Goal: Task Accomplishment & Management: Complete application form

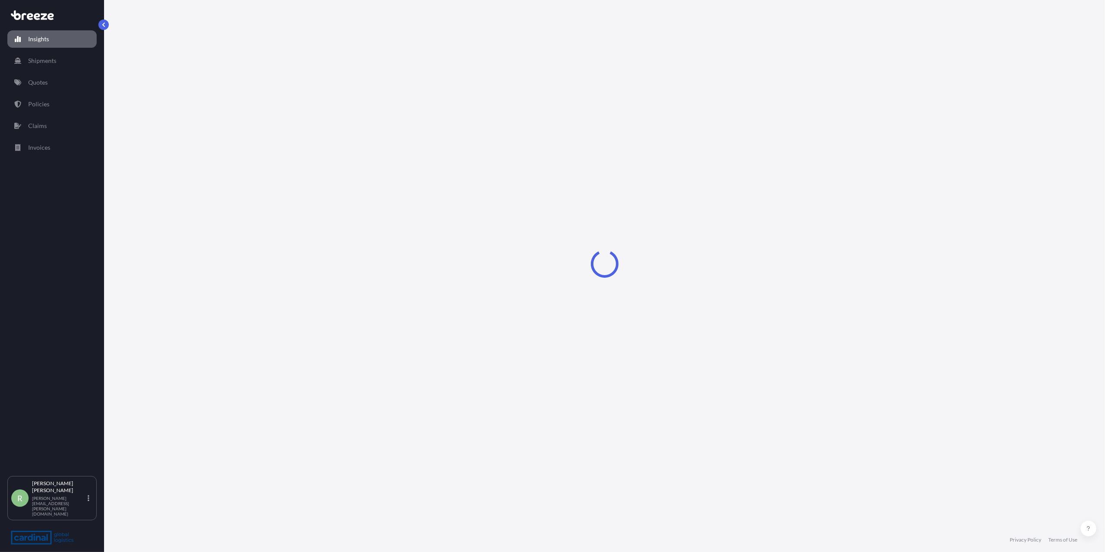
select select "2025"
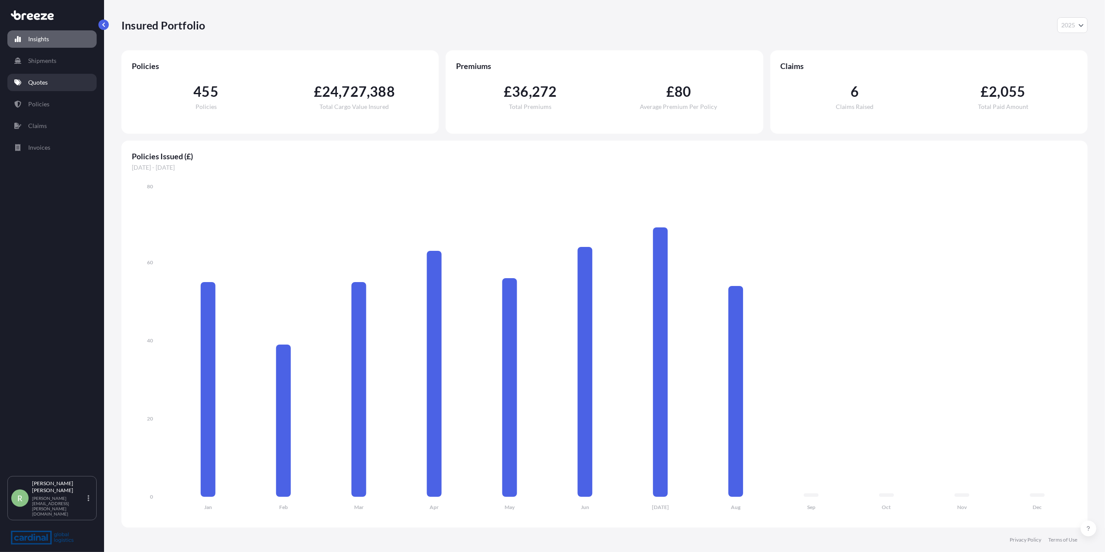
click at [48, 89] on link "Quotes" at bounding box center [51, 82] width 89 height 17
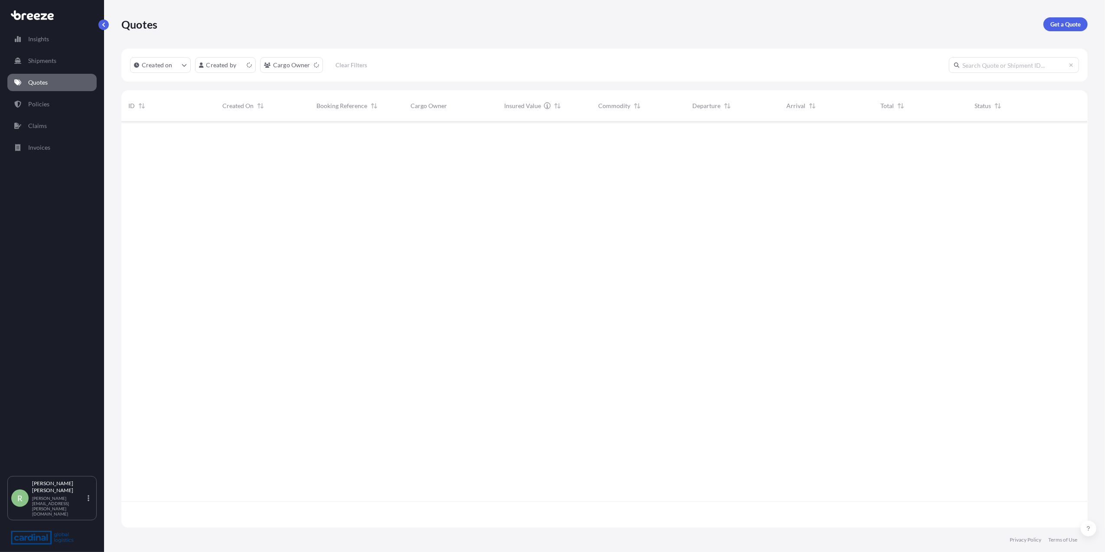
scroll to position [402, 958]
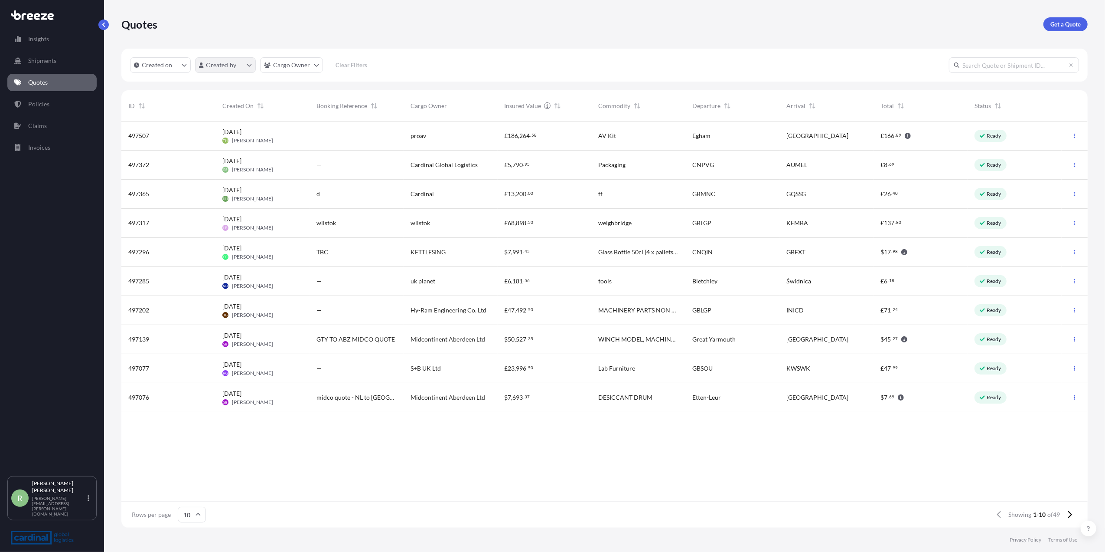
click at [224, 68] on html "Insights Shipments Quotes Policies Claims Invoices R [PERSON_NAME] Stuart [EMAI…" at bounding box center [552, 276] width 1105 height 552
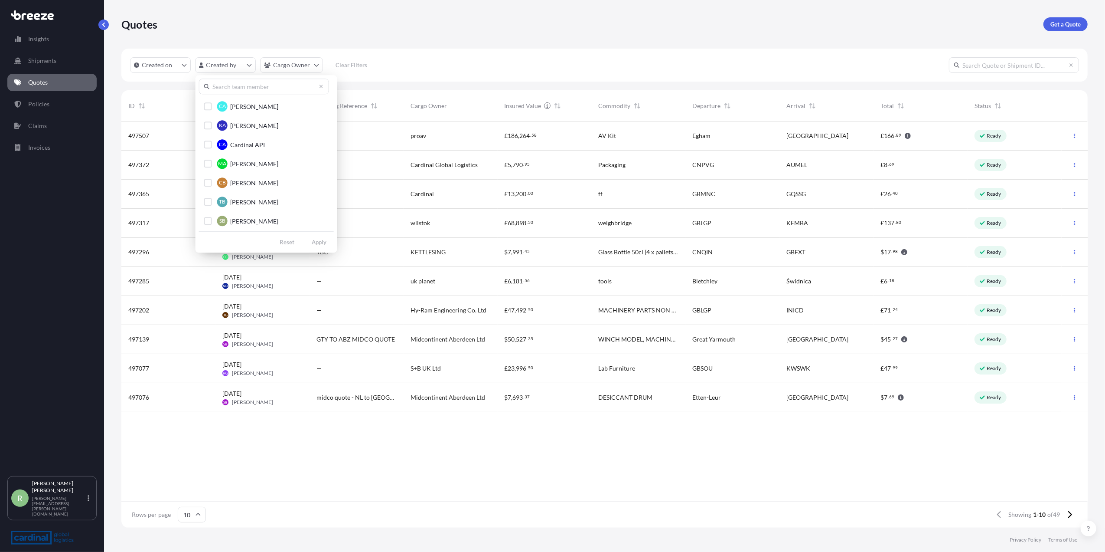
click at [232, 89] on input "text" at bounding box center [264, 86] width 130 height 16
type input "[PERSON_NAME]"
click at [208, 146] on div "Select Option" at bounding box center [208, 144] width 8 height 8
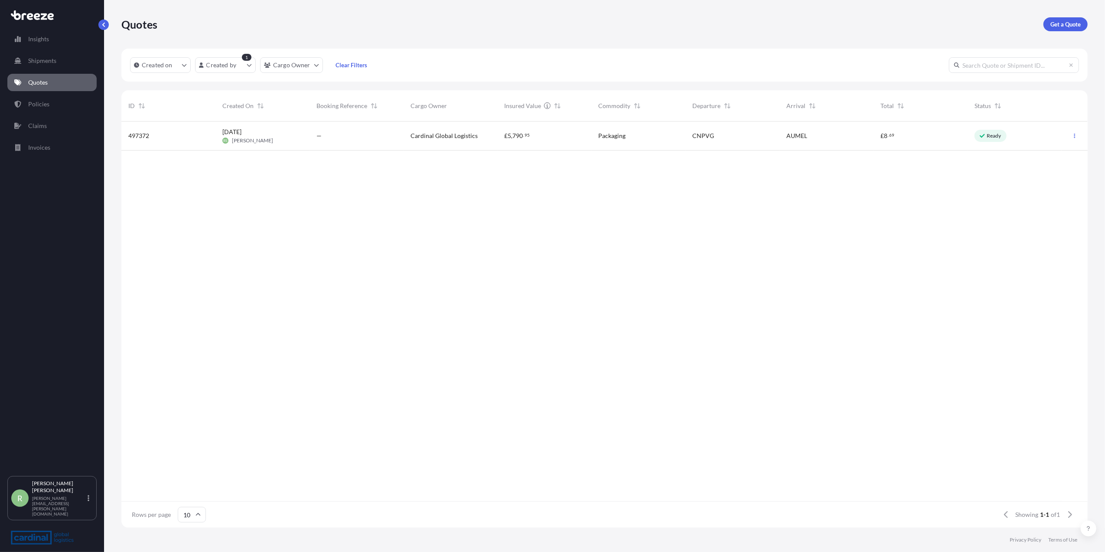
click at [321, 140] on span "—" at bounding box center [319, 135] width 5 height 9
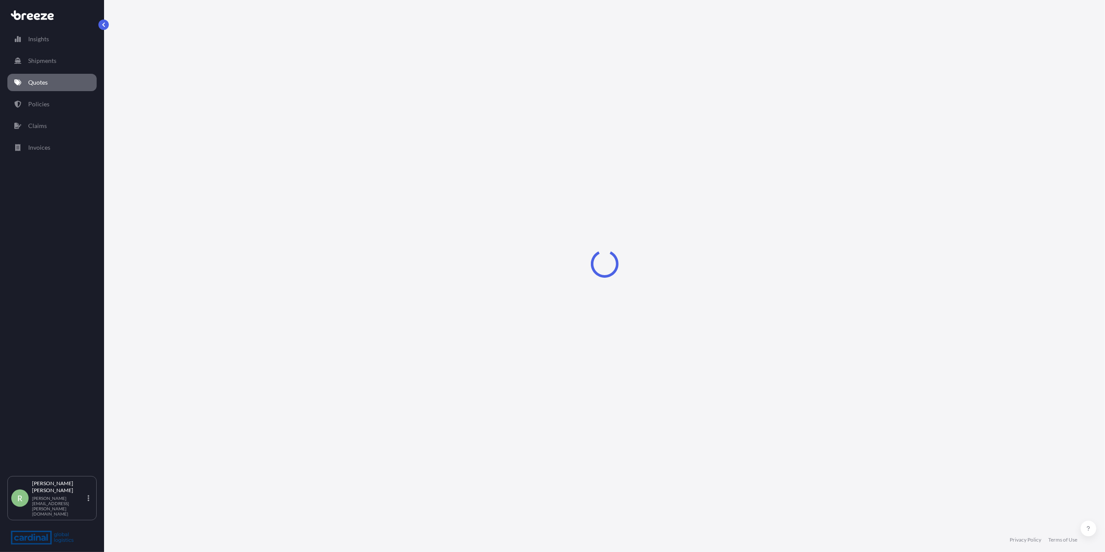
select select "Air"
select select "1"
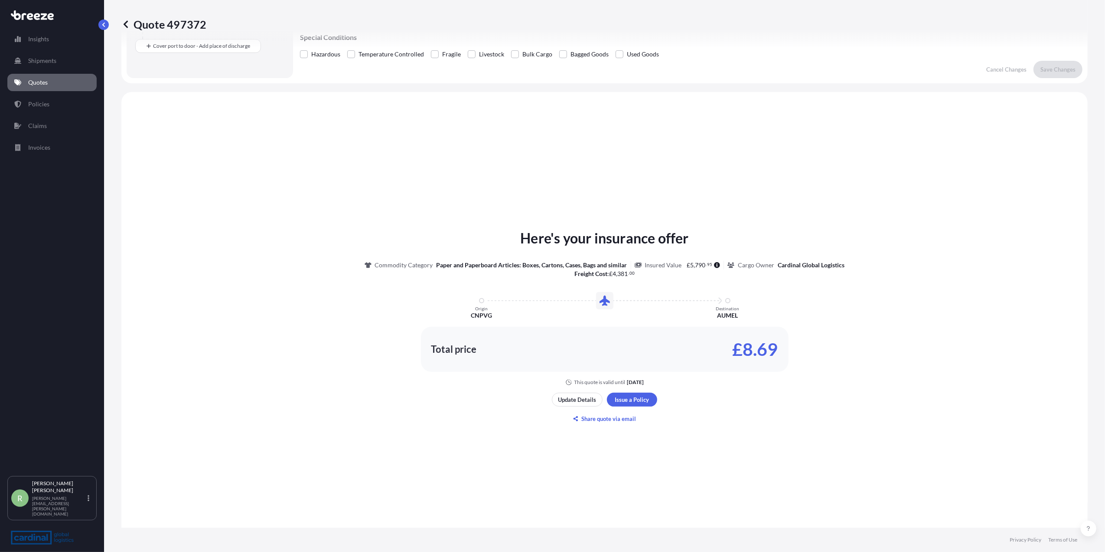
scroll to position [256, 0]
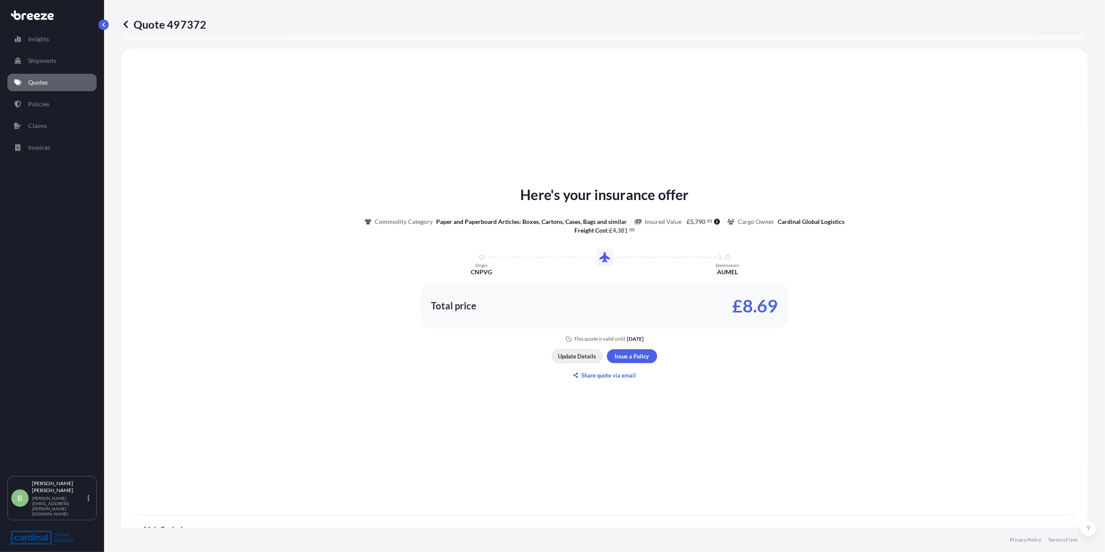
click at [580, 353] on p "Update Details" at bounding box center [577, 356] width 38 height 9
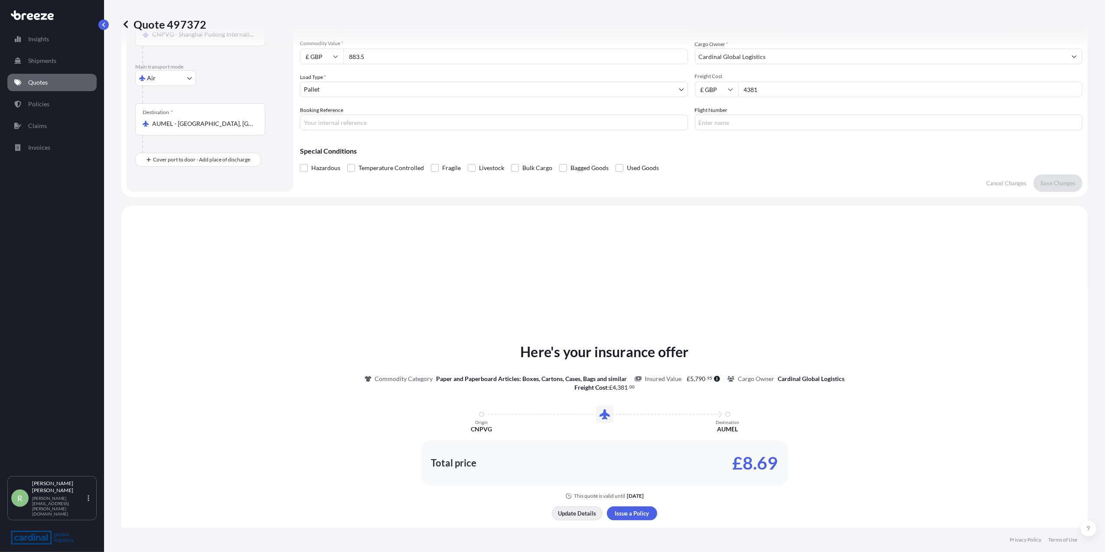
scroll to position [14, 0]
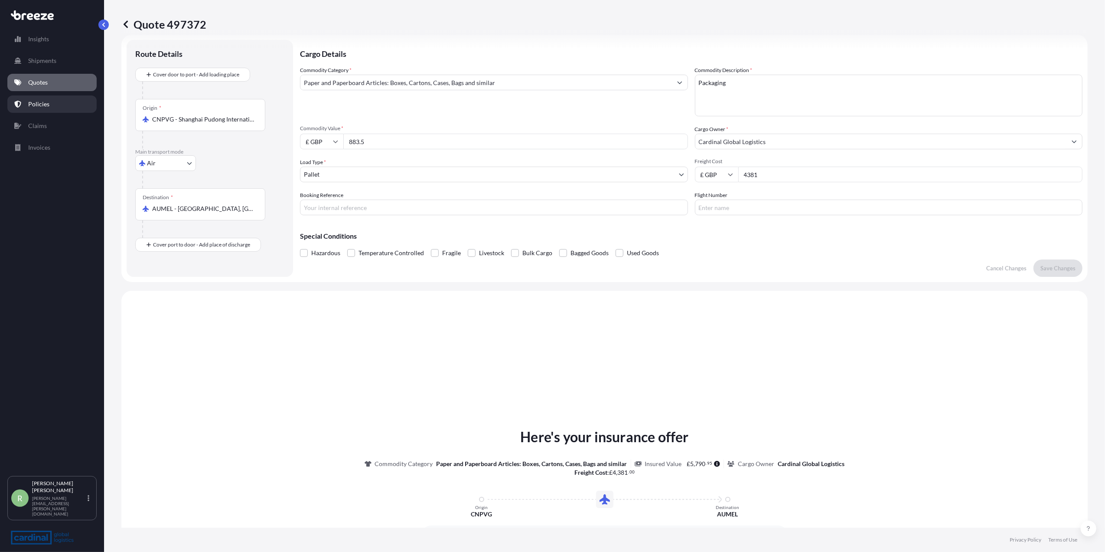
click at [49, 99] on link "Policies" at bounding box center [51, 103] width 89 height 17
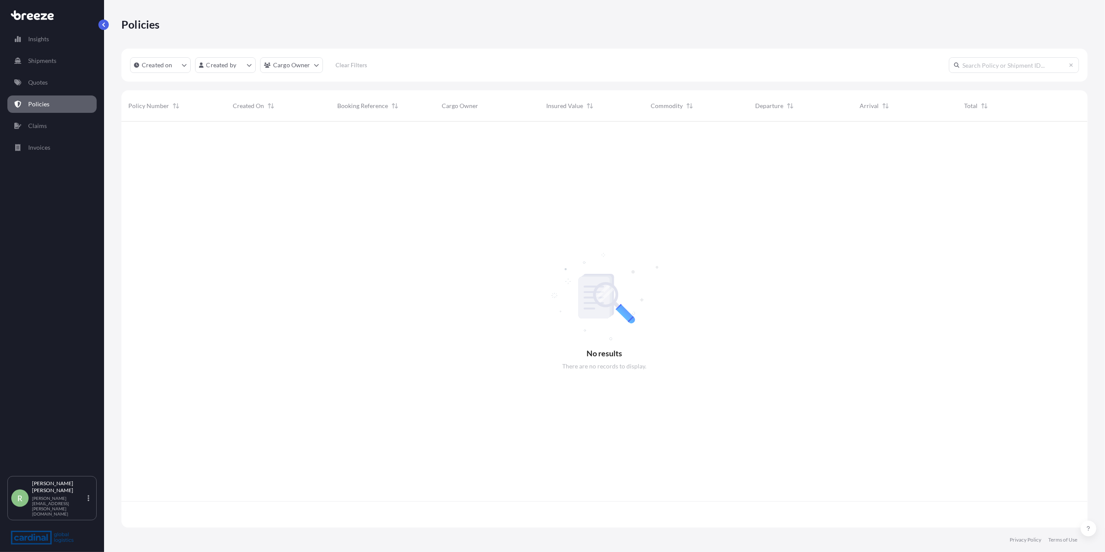
scroll to position [402, 958]
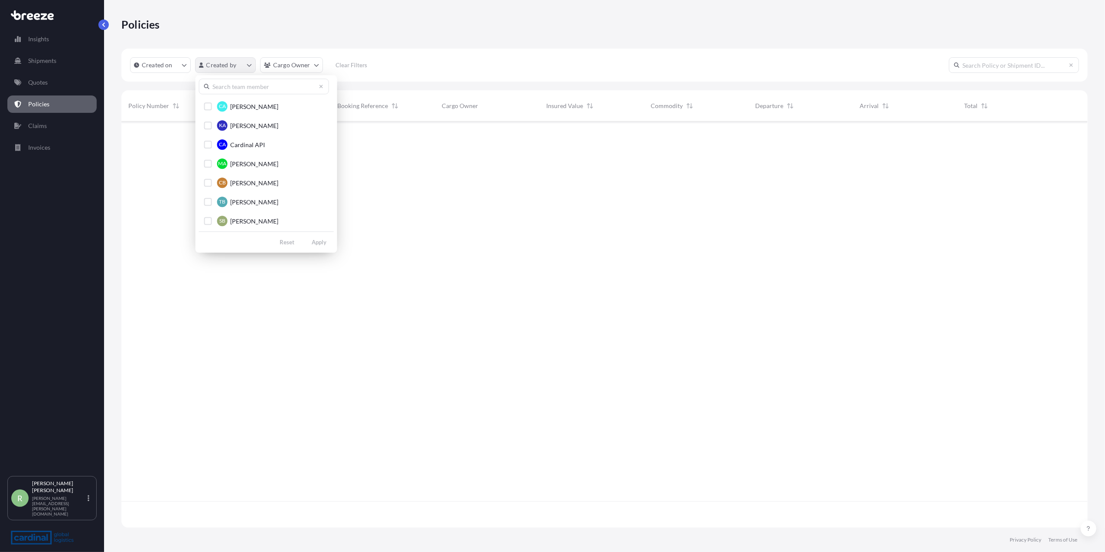
click at [220, 66] on html "Insights Shipments Quotes Policies Claims Invoices R [PERSON_NAME] Stuart [EMAI…" at bounding box center [552, 276] width 1105 height 552
click at [226, 85] on input "text" at bounding box center [264, 86] width 130 height 16
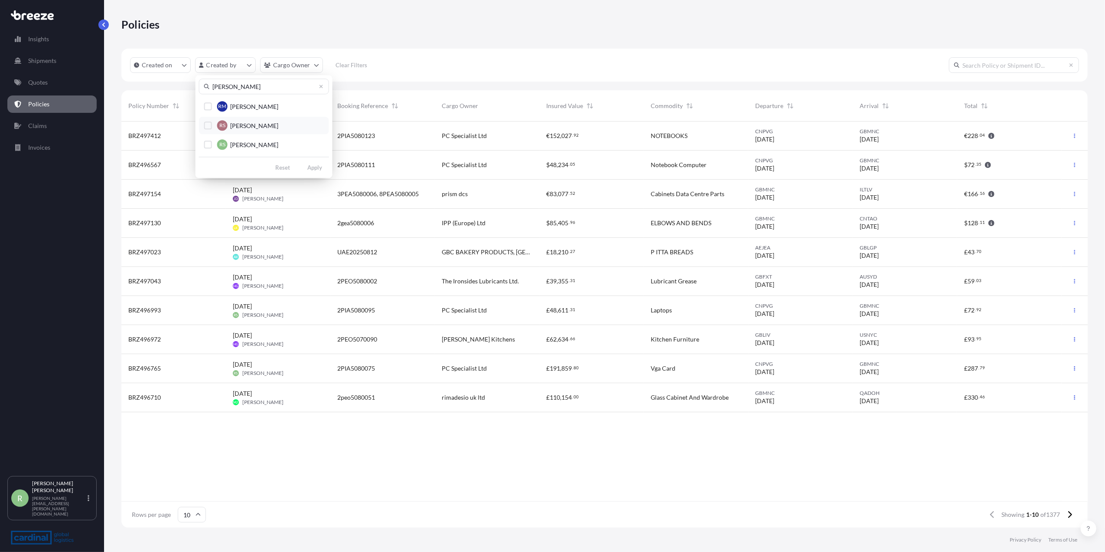
type input "[PERSON_NAME]"
click at [207, 138] on button "RS [PERSON_NAME]" at bounding box center [264, 144] width 130 height 17
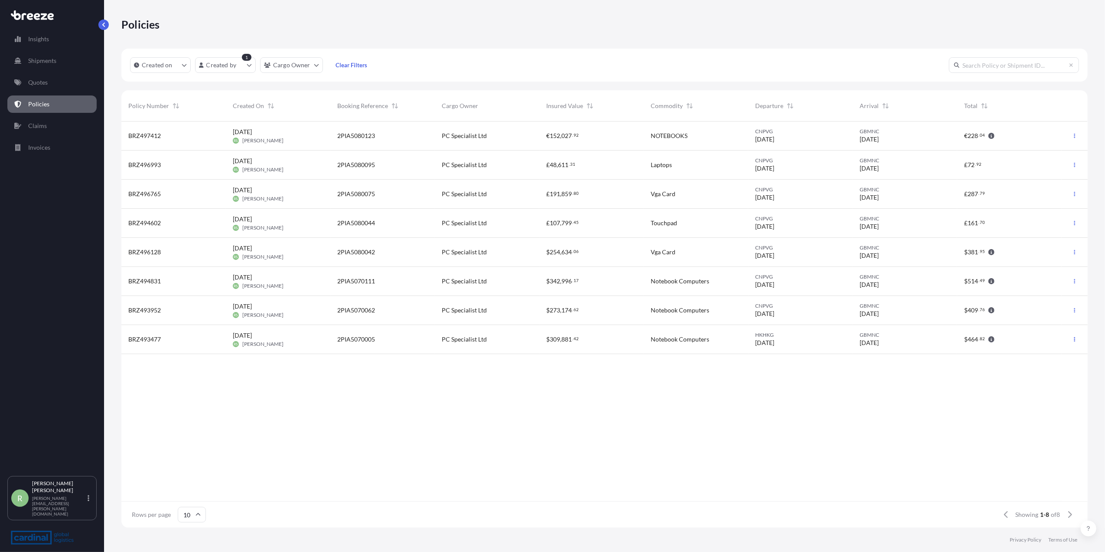
click at [282, 143] on div "[DATE] RS [PERSON_NAME]" at bounding box center [278, 135] width 91 height 16
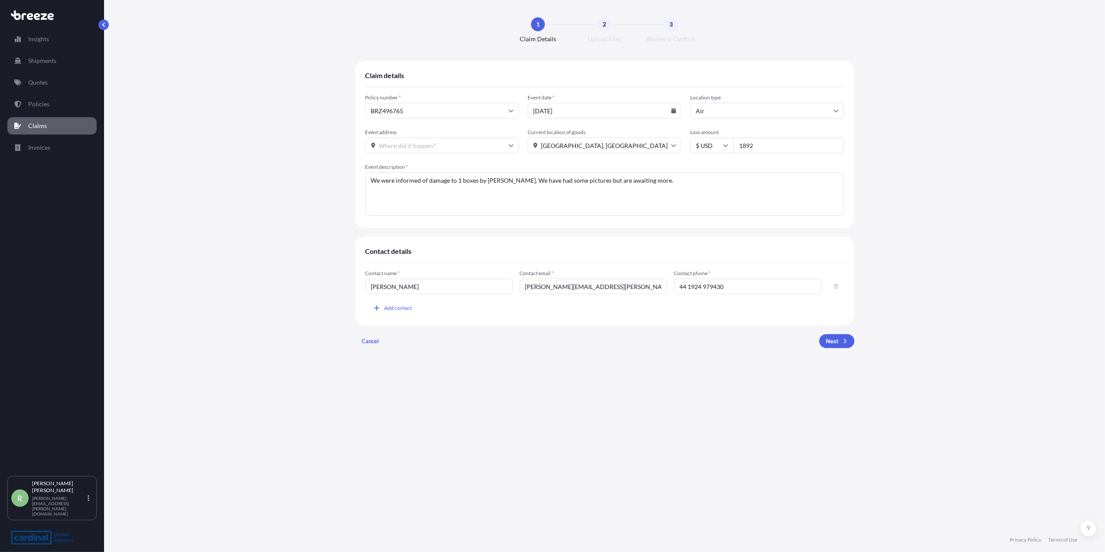
click at [402, 111] on input "BRZ496765" at bounding box center [443, 111] width 154 height 16
click at [414, 111] on input "BRZ496765" at bounding box center [443, 111] width 154 height 16
click at [569, 111] on input "[DATE]" at bounding box center [605, 111] width 154 height 16
click at [769, 141] on input "1892" at bounding box center [789, 145] width 111 height 16
type input "1892"
